Goal: Task Accomplishment & Management: Use online tool/utility

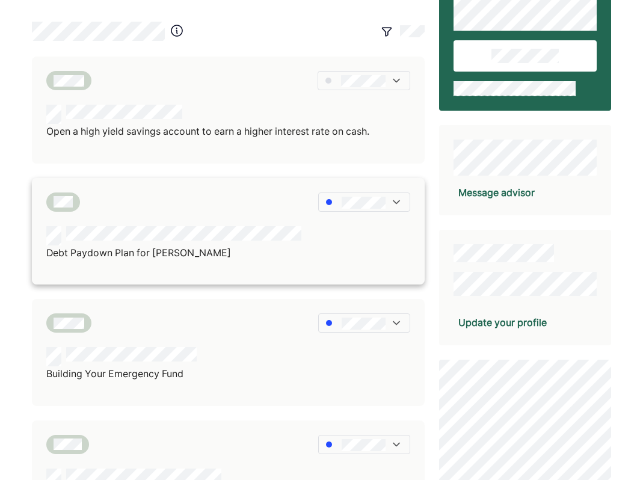
scroll to position [104, 0]
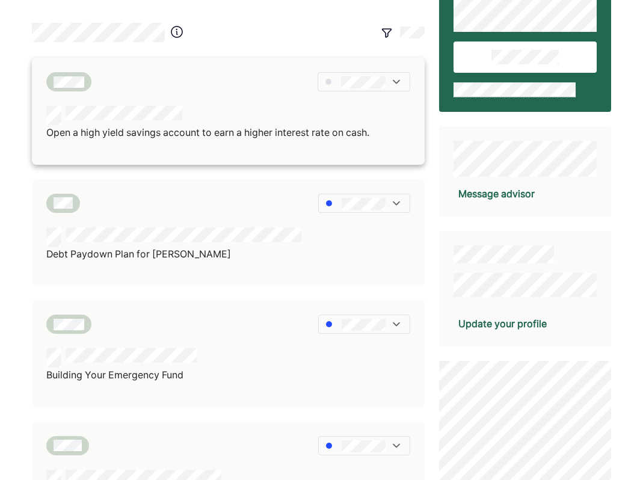
click at [397, 83] on img at bounding box center [396, 82] width 12 height 12
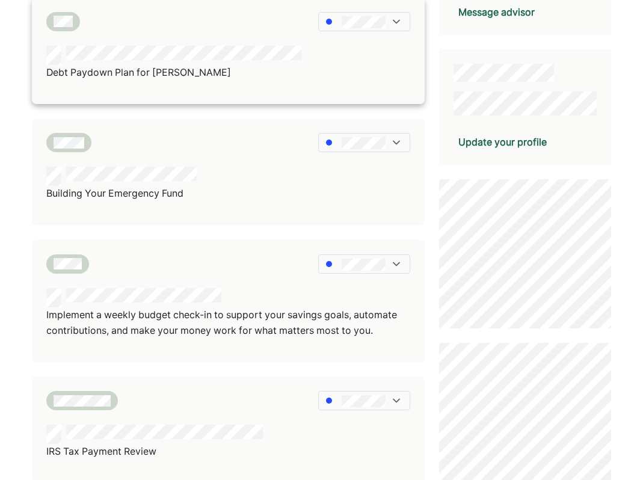
scroll to position [298, 0]
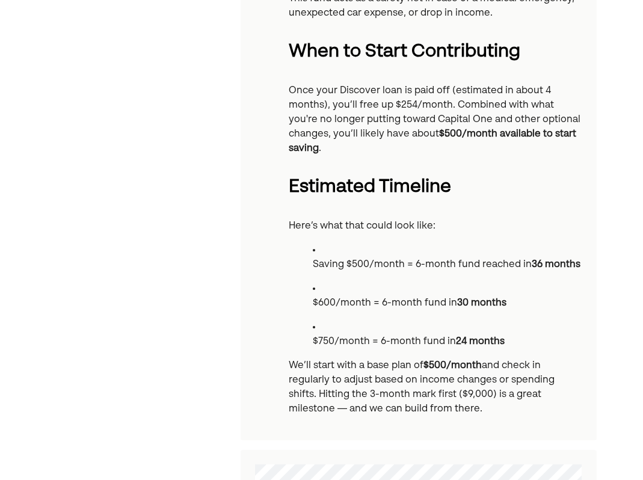
scroll to position [310, 0]
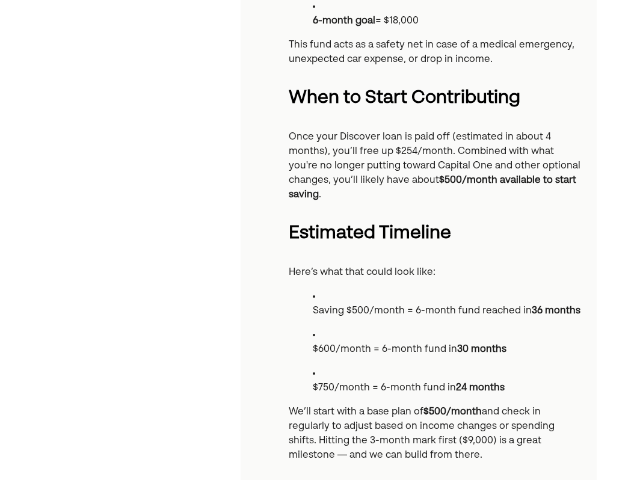
scroll to position [298, 0]
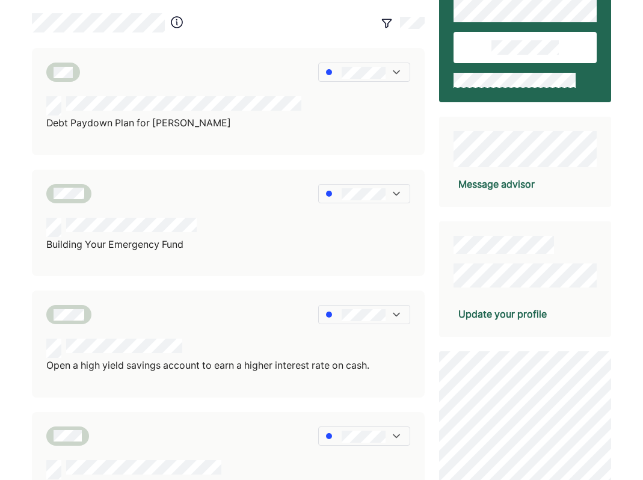
scroll to position [126, 0]
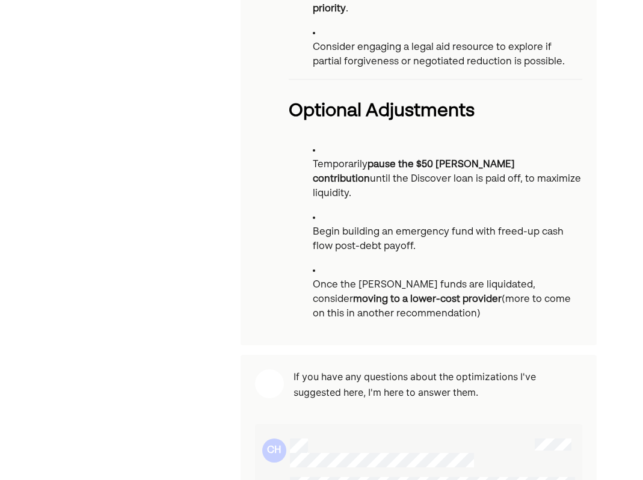
scroll to position [1414, 0]
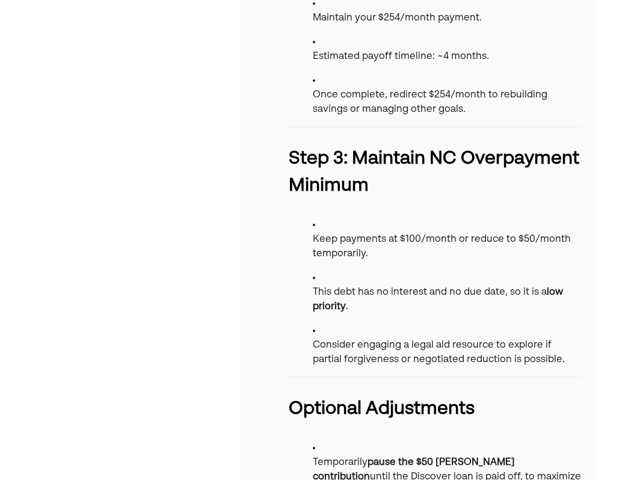
scroll to position [1116, 0]
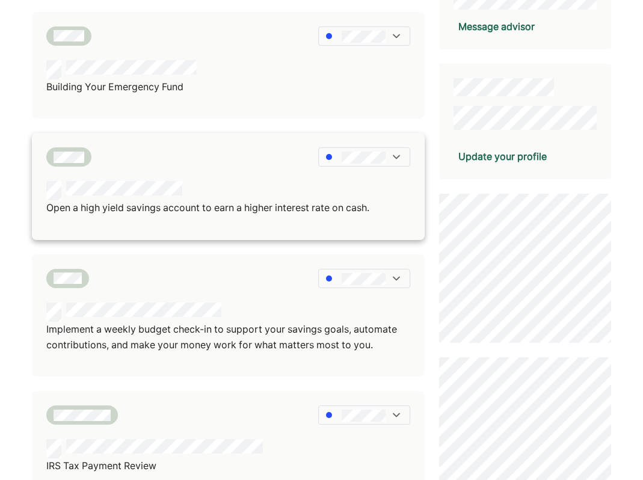
scroll to position [274, 0]
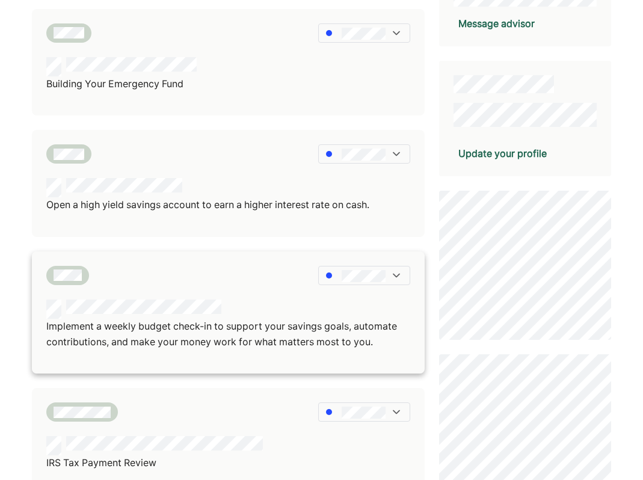
click at [88, 276] on div at bounding box center [67, 275] width 42 height 19
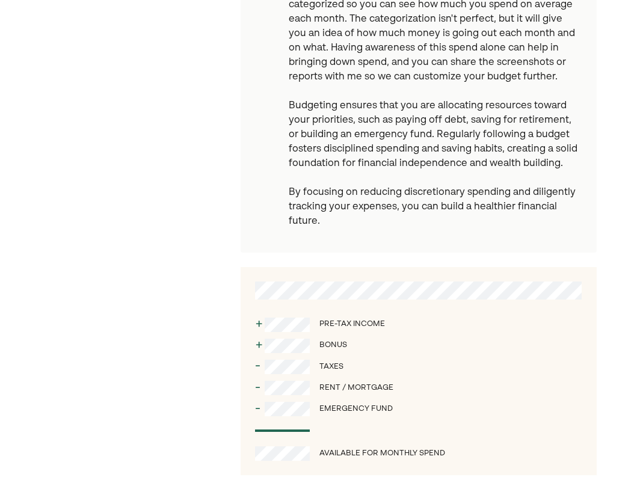
scroll to position [771, 0]
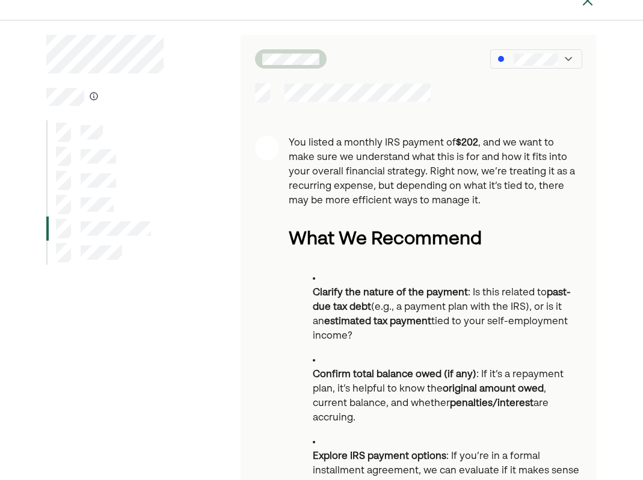
scroll to position [10, 0]
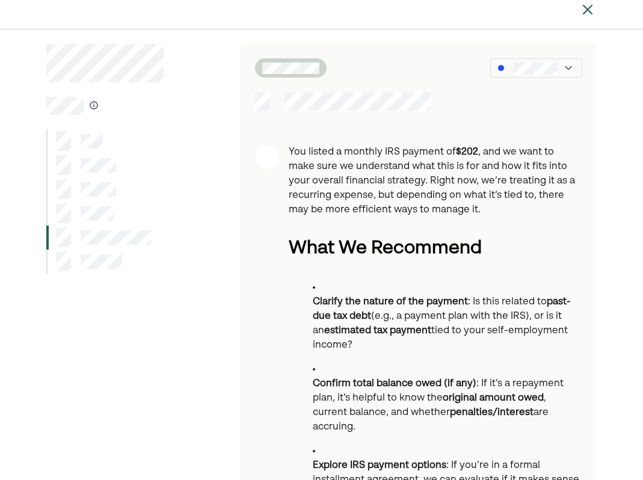
click at [136, 211] on div at bounding box center [104, 213] width 117 height 24
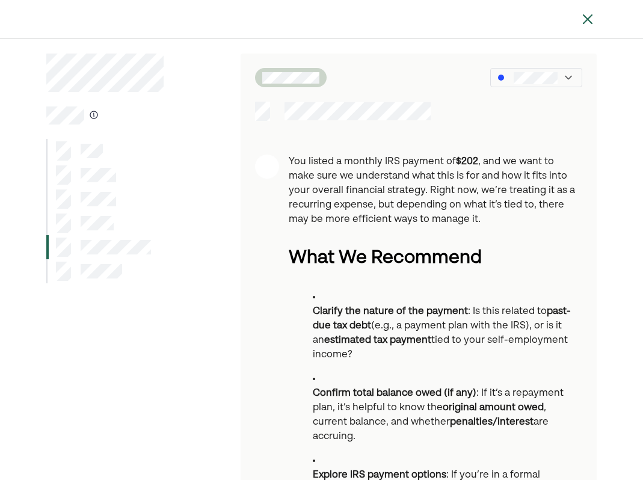
scroll to position [0, 0]
click at [118, 237] on div at bounding box center [104, 247] width 117 height 24
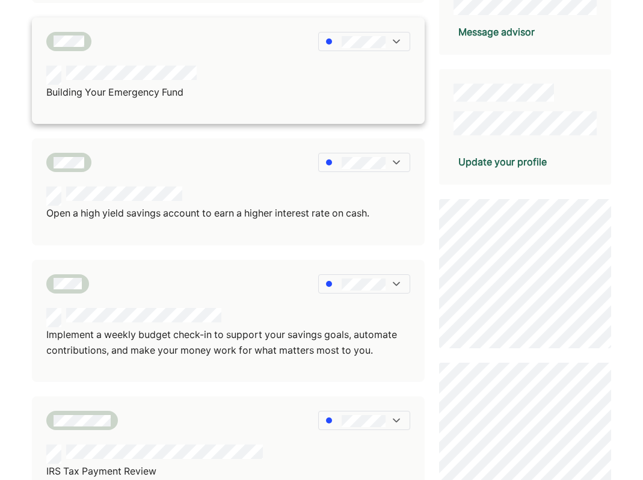
scroll to position [268, 0]
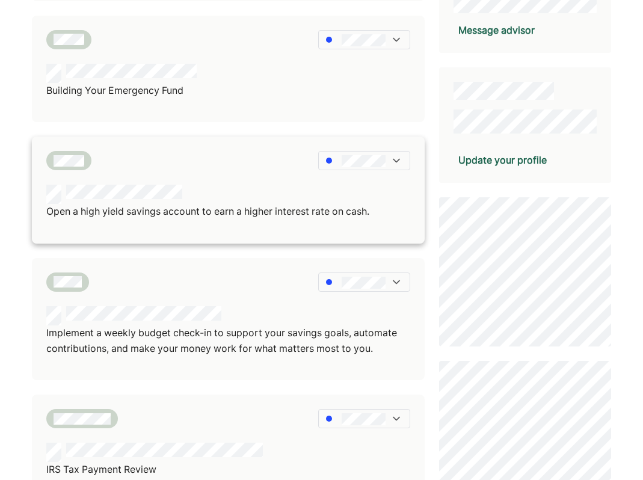
click at [85, 153] on div at bounding box center [68, 160] width 45 height 19
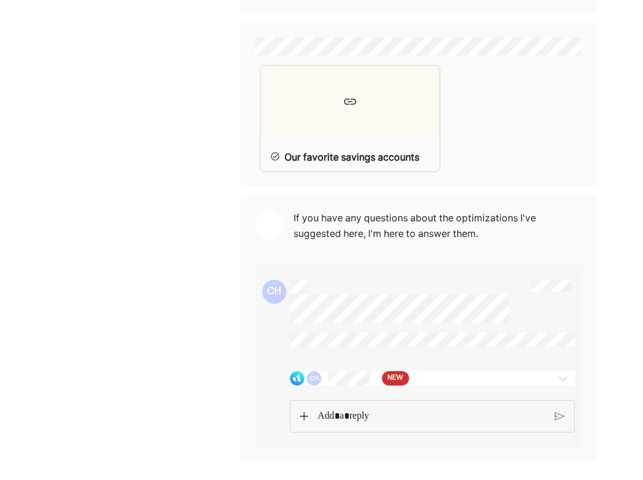
scroll to position [702, 0]
click at [397, 375] on span "NEW" at bounding box center [395, 379] width 16 height 12
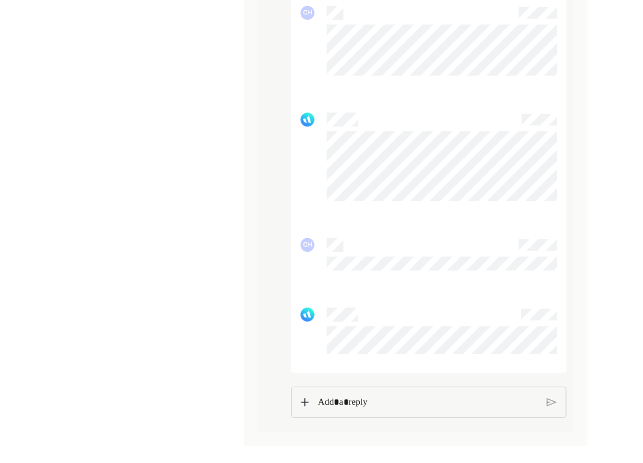
scroll to position [1264, 0]
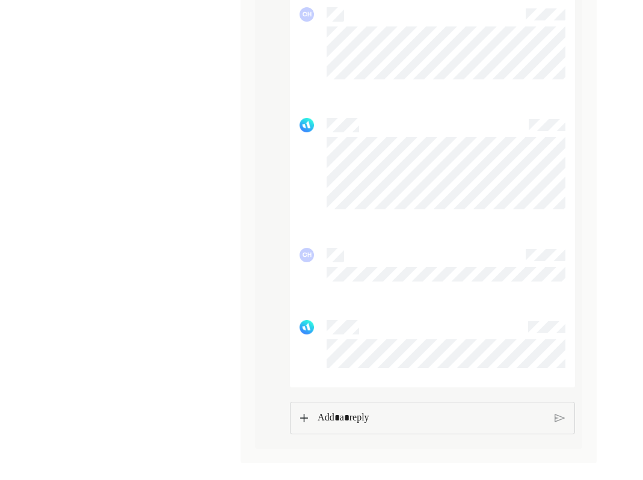
click at [363, 420] on div "Rich Text Editor. Editing area: main" at bounding box center [431, 417] width 240 height 31
